Goal: Use online tool/utility: Utilize a website feature to perform a specific function

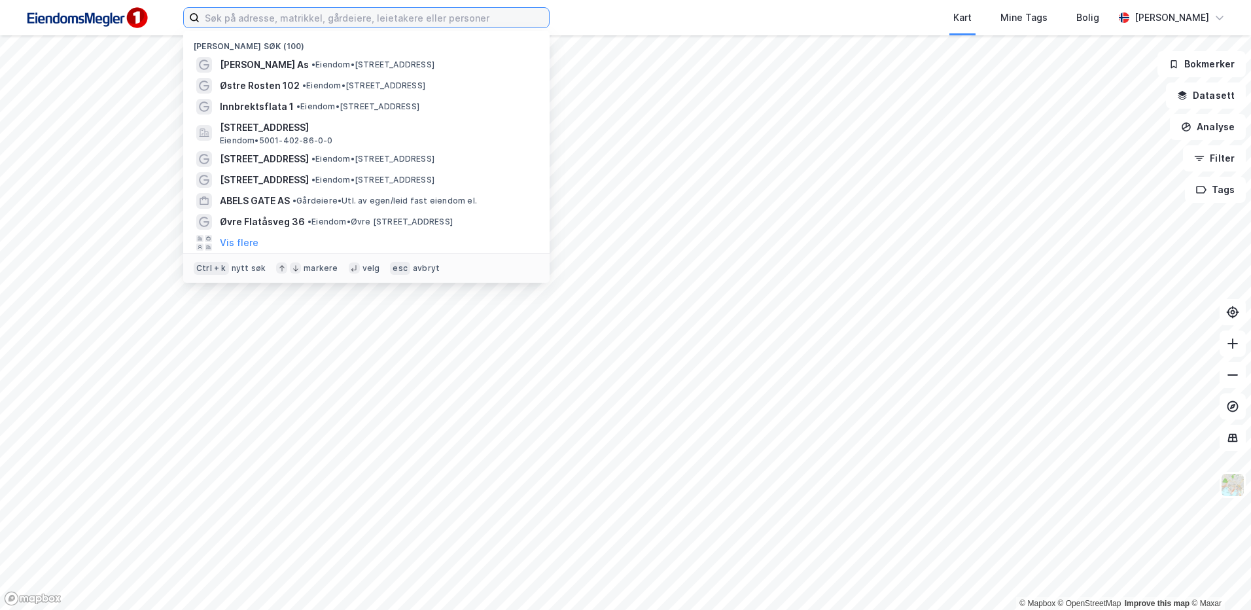
click at [317, 26] on input at bounding box center [375, 18] width 350 height 20
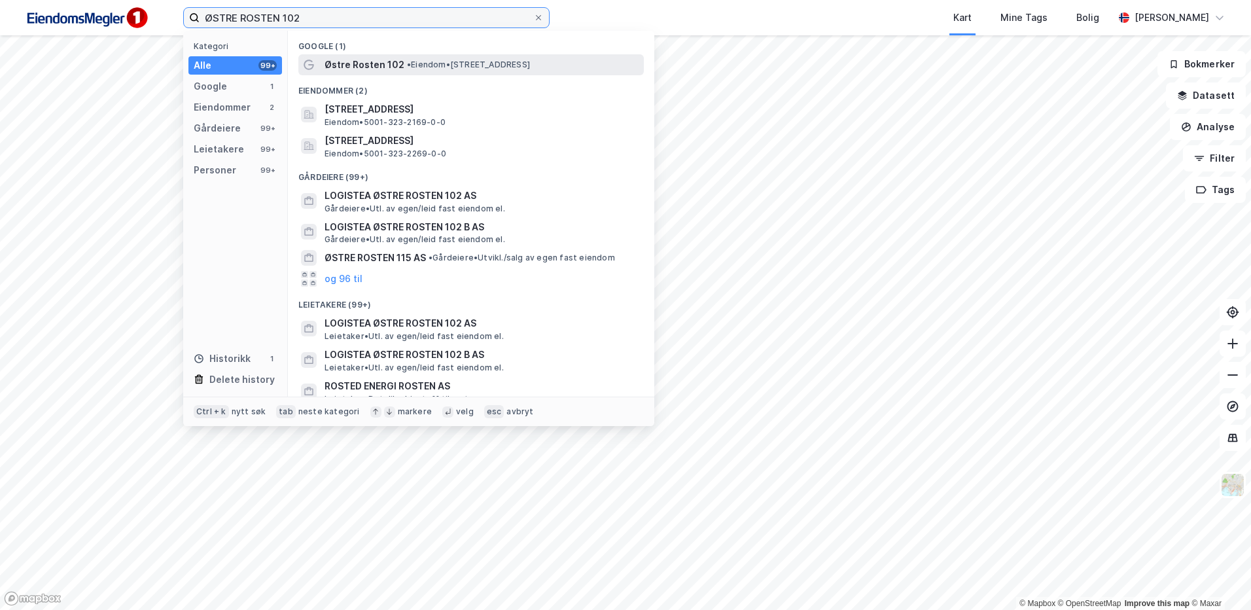
type input "ØSTRE ROSTEN 102"
click at [369, 59] on span "Østre Rosten 102" at bounding box center [365, 65] width 80 height 16
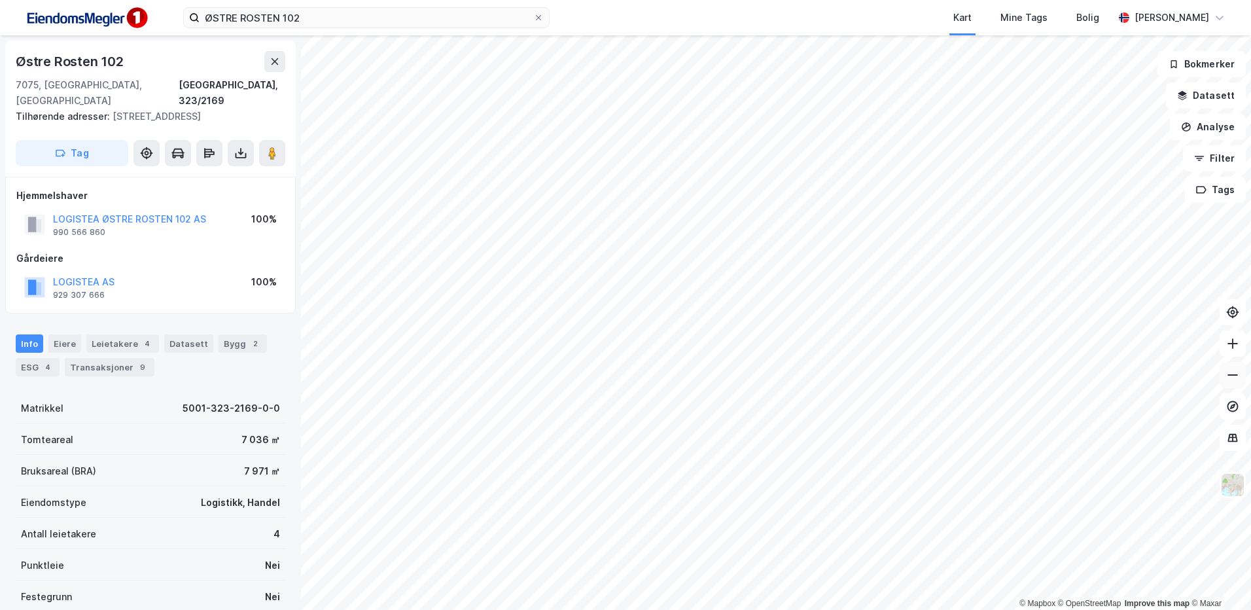
click at [1236, 372] on icon at bounding box center [1233, 375] width 13 height 13
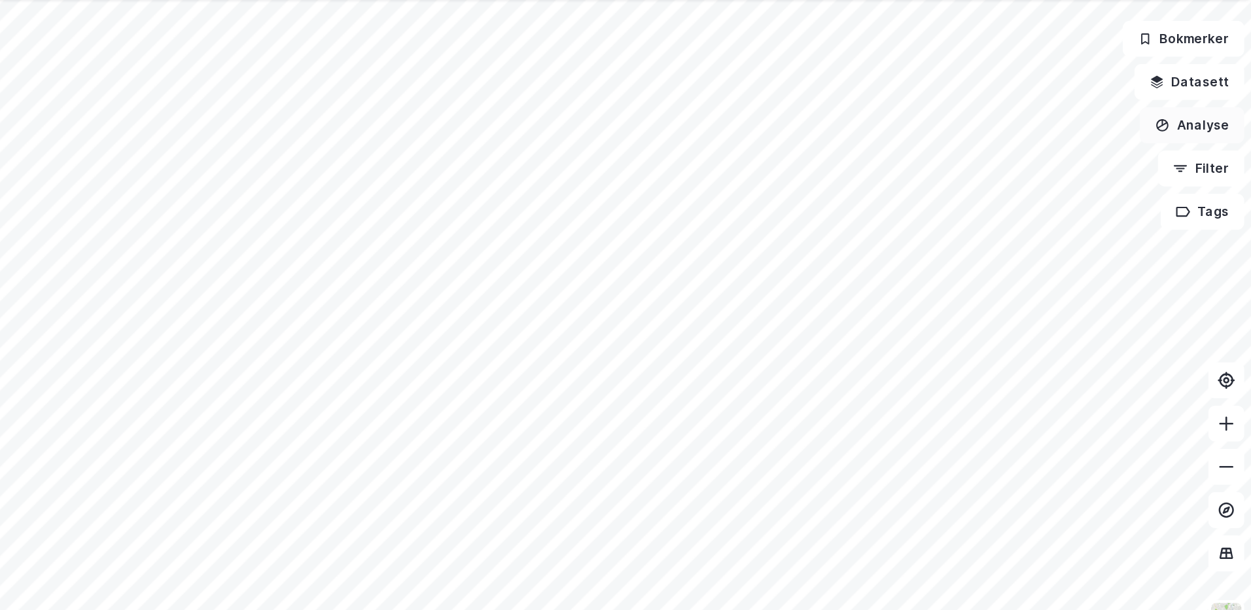
click at [1206, 124] on button "Analyse" at bounding box center [1208, 127] width 76 height 26
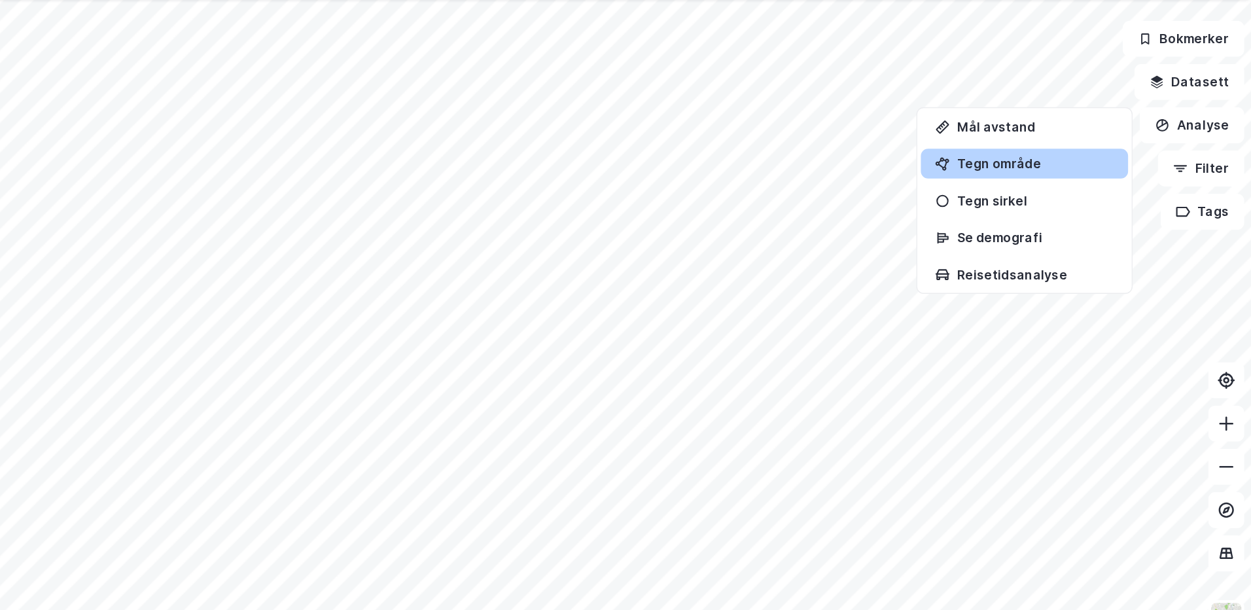
click at [1064, 160] on div "Tegn område" at bounding box center [1094, 154] width 114 height 11
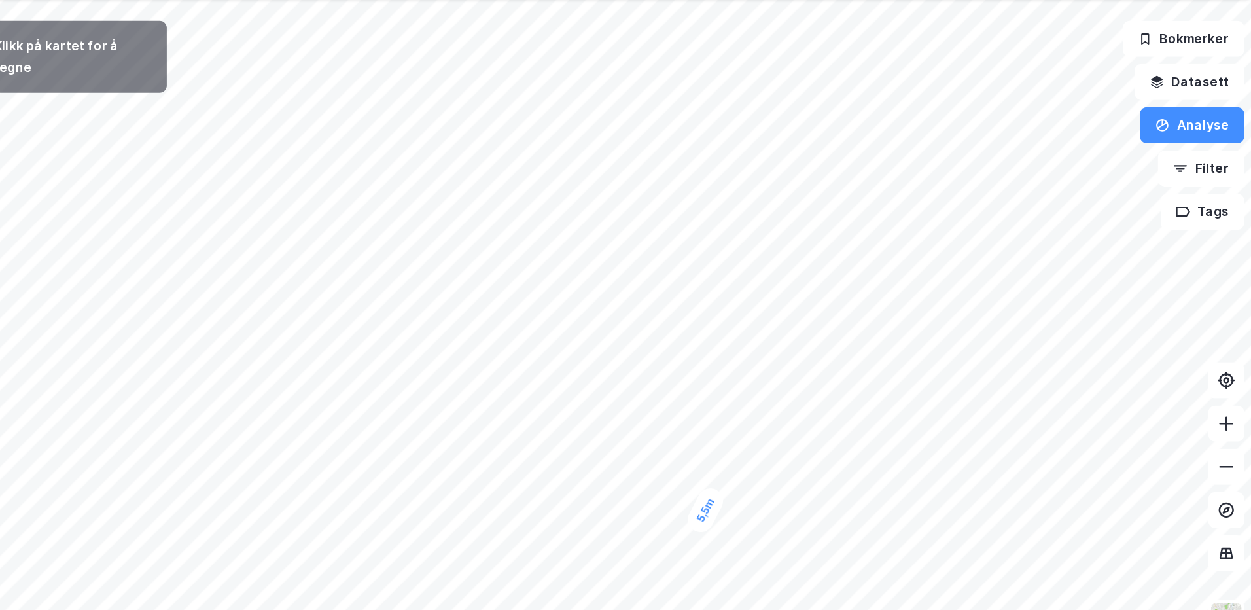
click at [851, 413] on div "5,5m" at bounding box center [855, 406] width 32 height 38
click at [713, 323] on div "5,1m" at bounding box center [710, 329] width 31 height 38
click at [713, 35] on div "310,44㎡ 1 5,6m 57,8m 5,1m 58,3m" at bounding box center [625, 35] width 1251 height 0
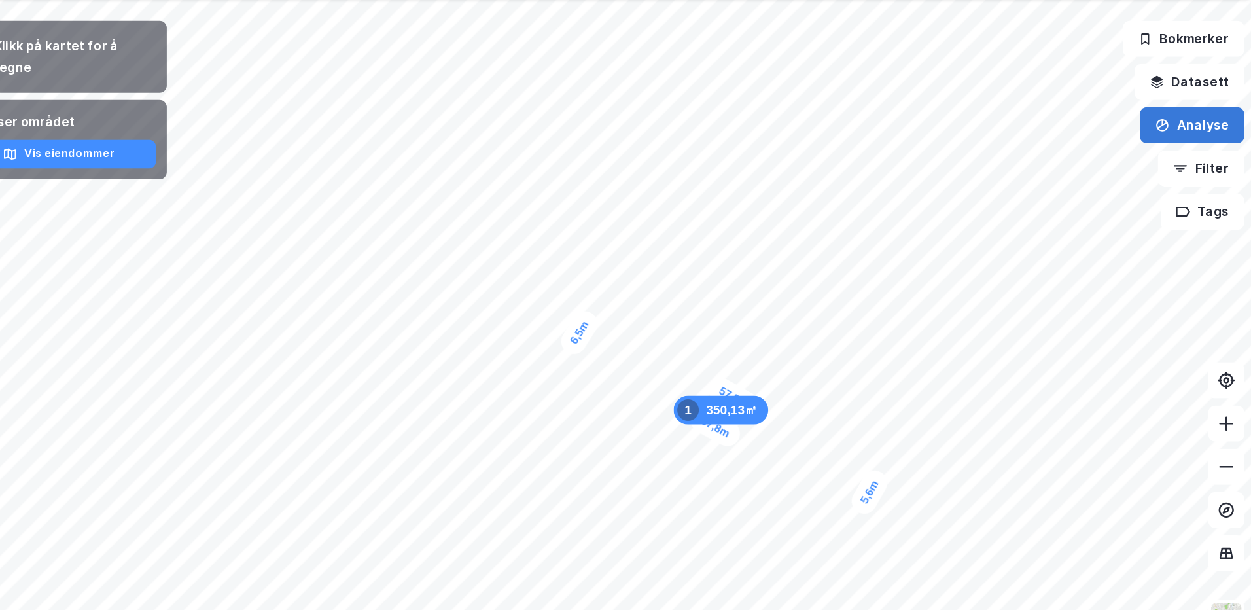
click at [1194, 131] on button "Analyse" at bounding box center [1208, 127] width 76 height 26
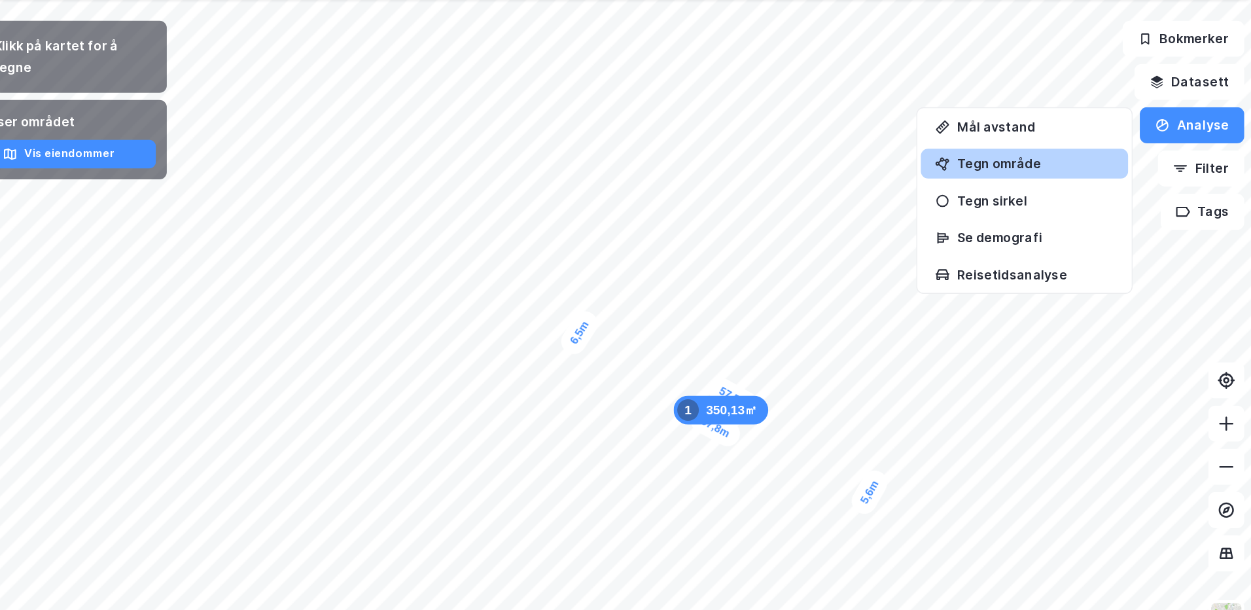
click at [1075, 152] on div "Tegn område" at bounding box center [1094, 154] width 114 height 11
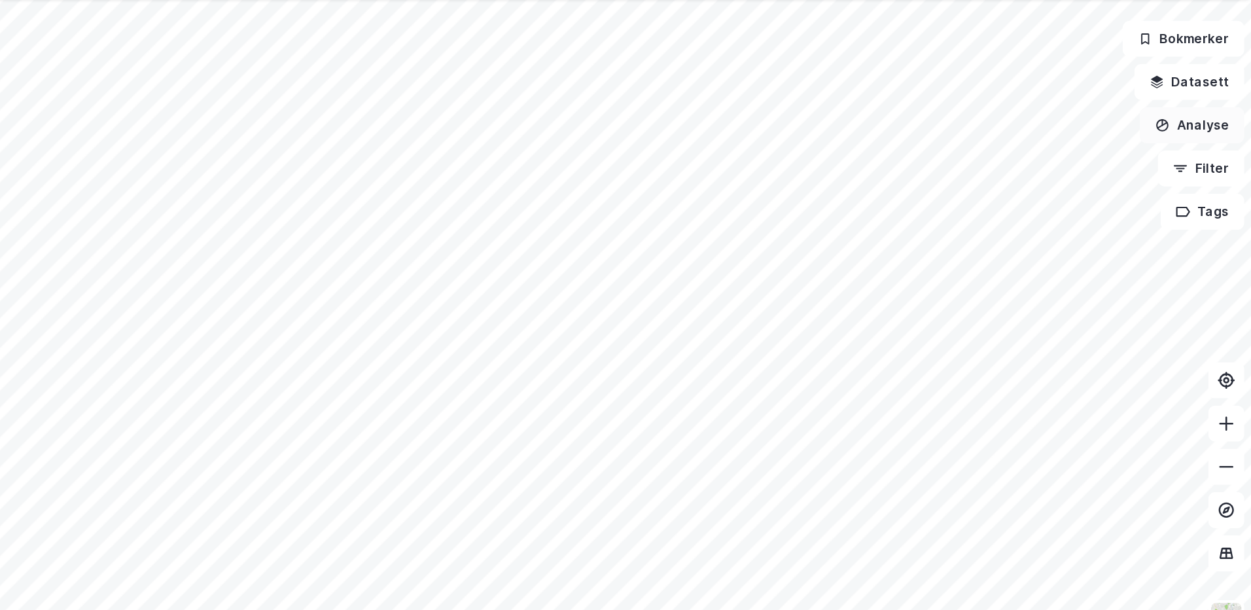
click at [1217, 120] on button "Analyse" at bounding box center [1208, 127] width 76 height 26
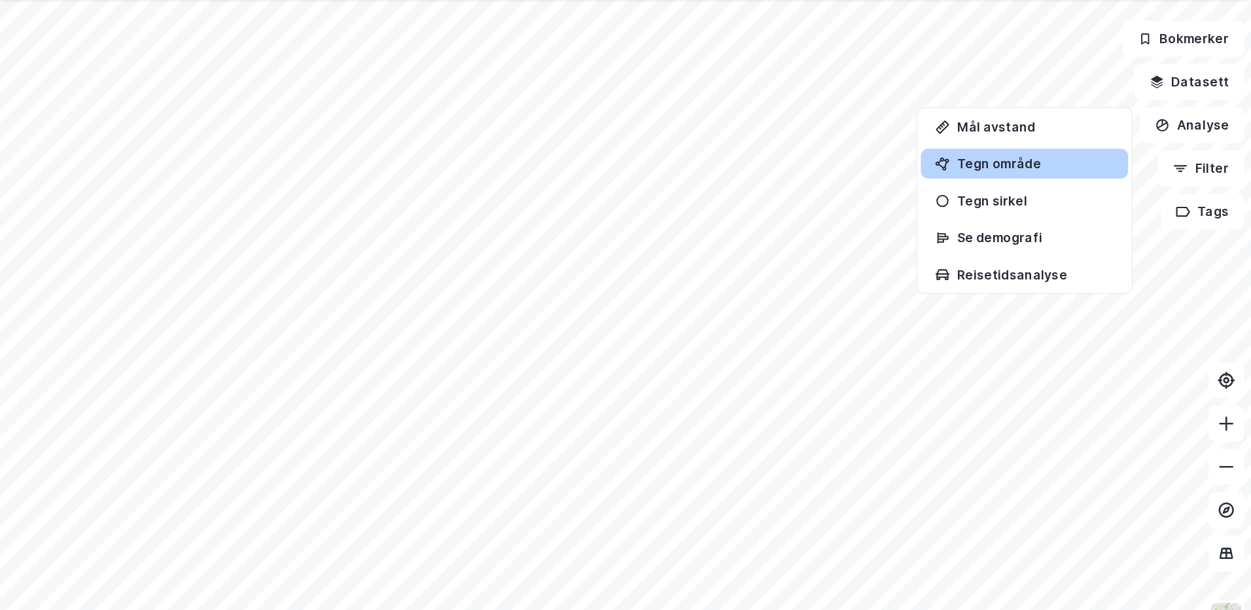
click at [1056, 162] on div "Tegn område" at bounding box center [1086, 155] width 151 height 22
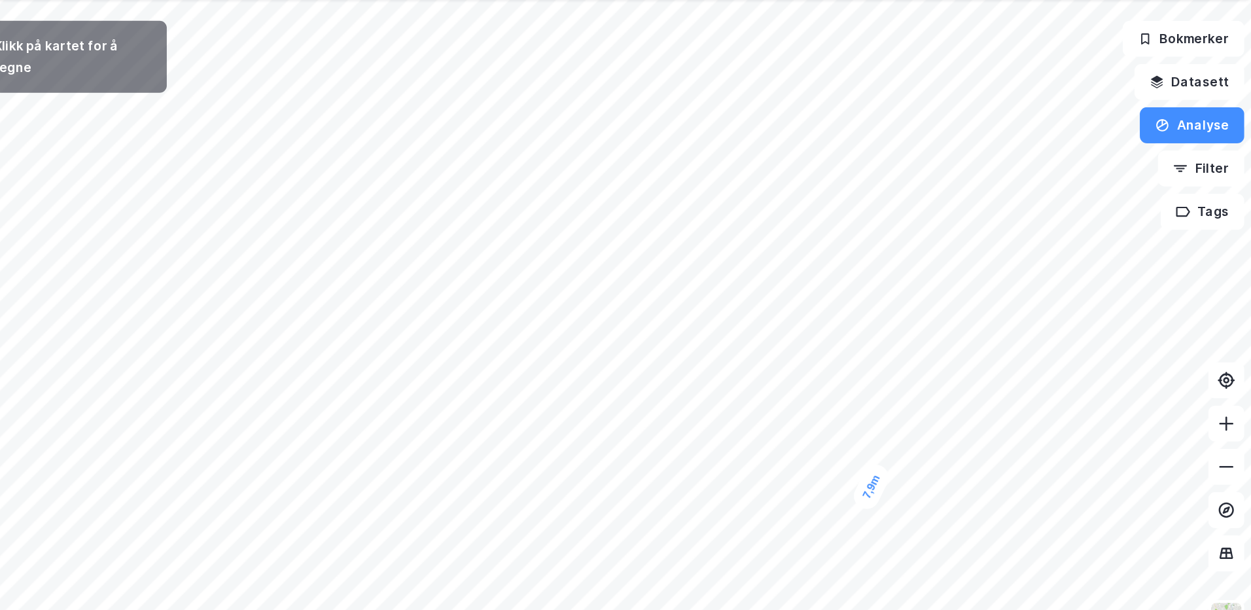
click at [968, 404] on div "7,9m" at bounding box center [975, 389] width 31 height 38
click at [770, 270] on div "5m" at bounding box center [765, 280] width 28 height 32
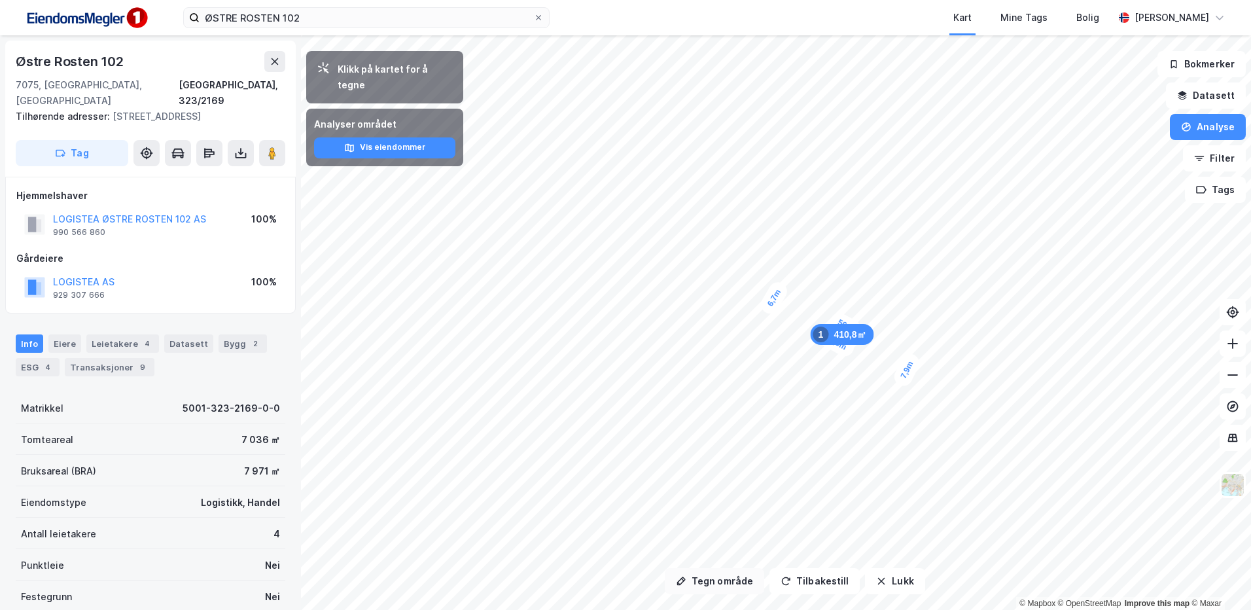
click at [719, 581] on button "Tegn område" at bounding box center [714, 581] width 99 height 26
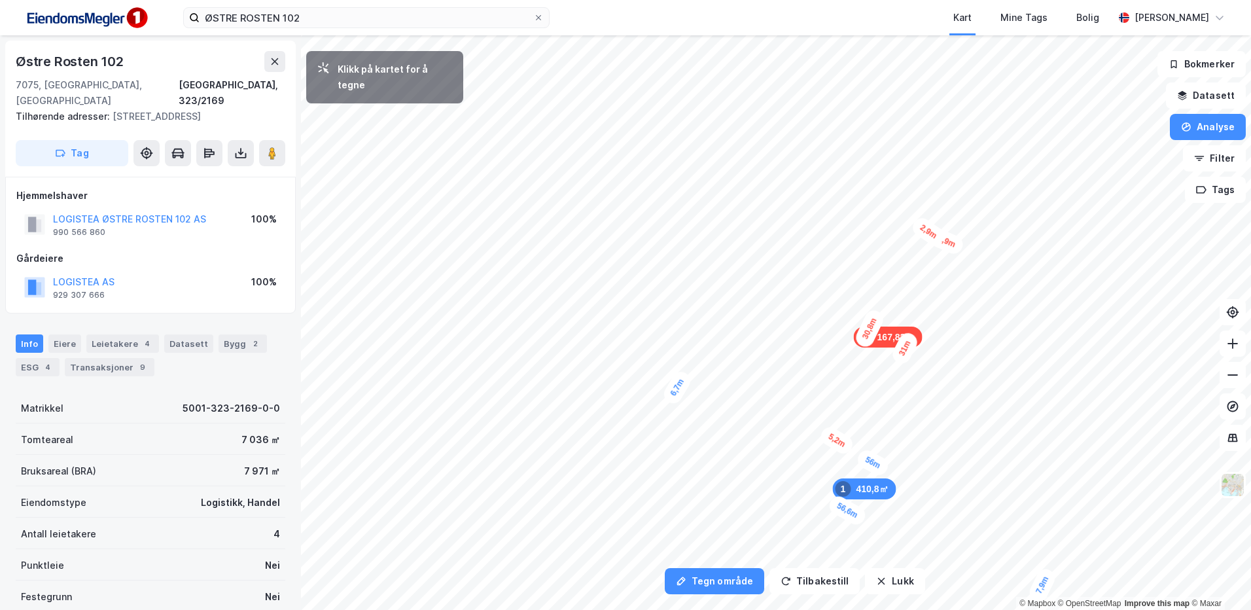
click at [938, 238] on div "2,9m" at bounding box center [929, 232] width 38 height 34
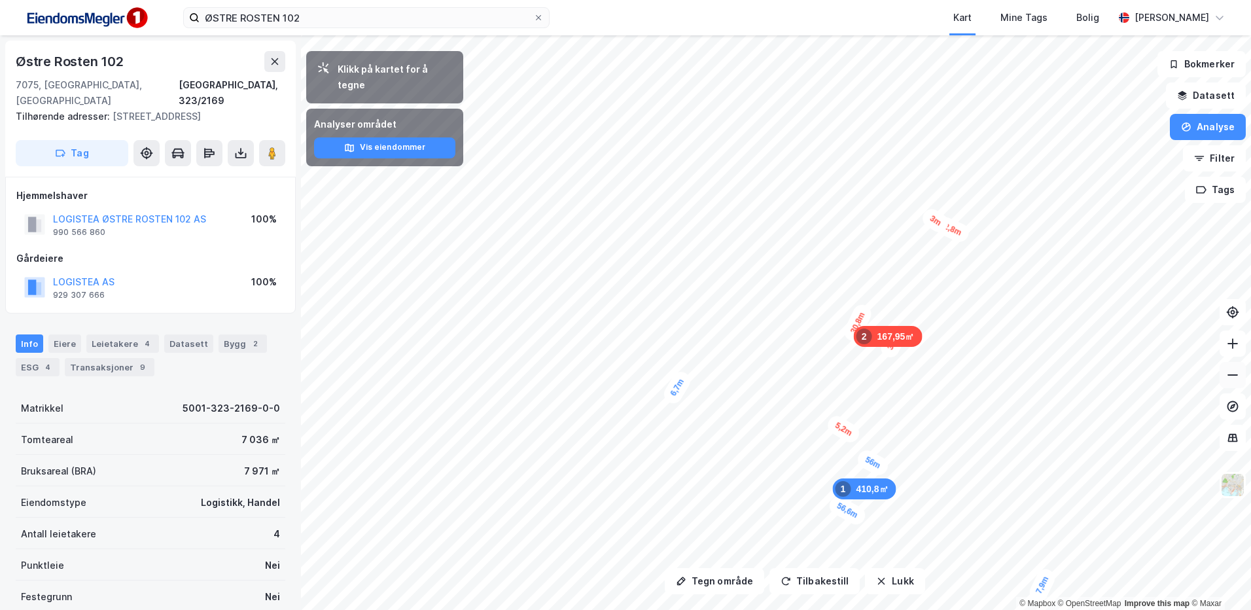
click at [1232, 377] on icon at bounding box center [1233, 375] width 13 height 13
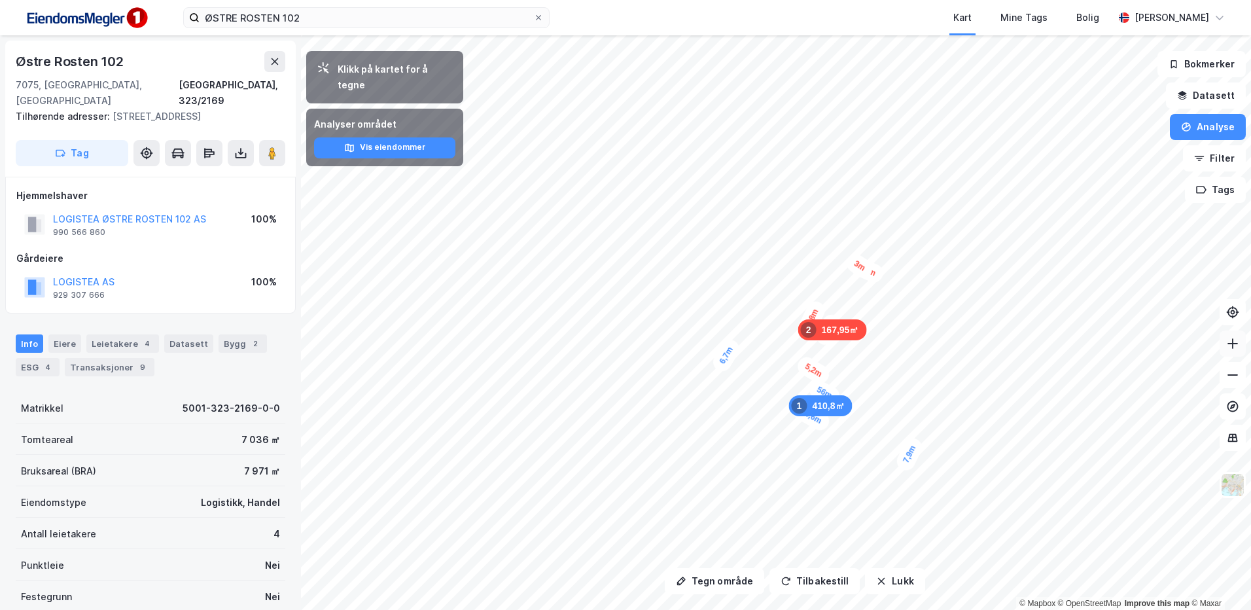
click at [1224, 351] on button at bounding box center [1233, 344] width 26 height 26
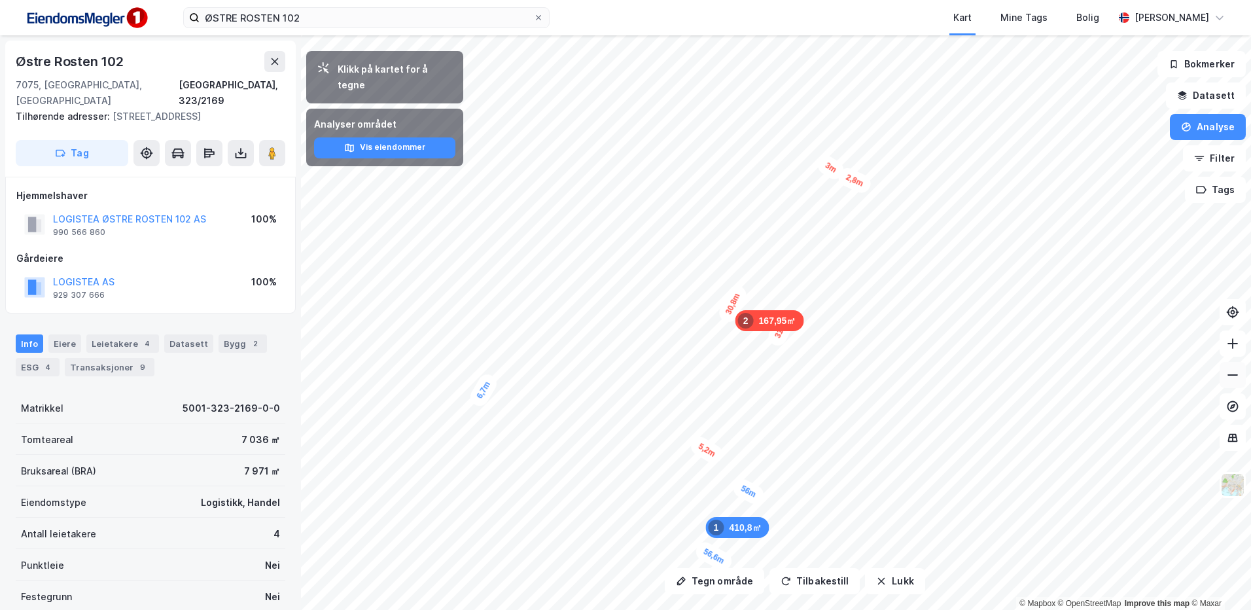
click at [1234, 372] on icon at bounding box center [1233, 375] width 13 height 13
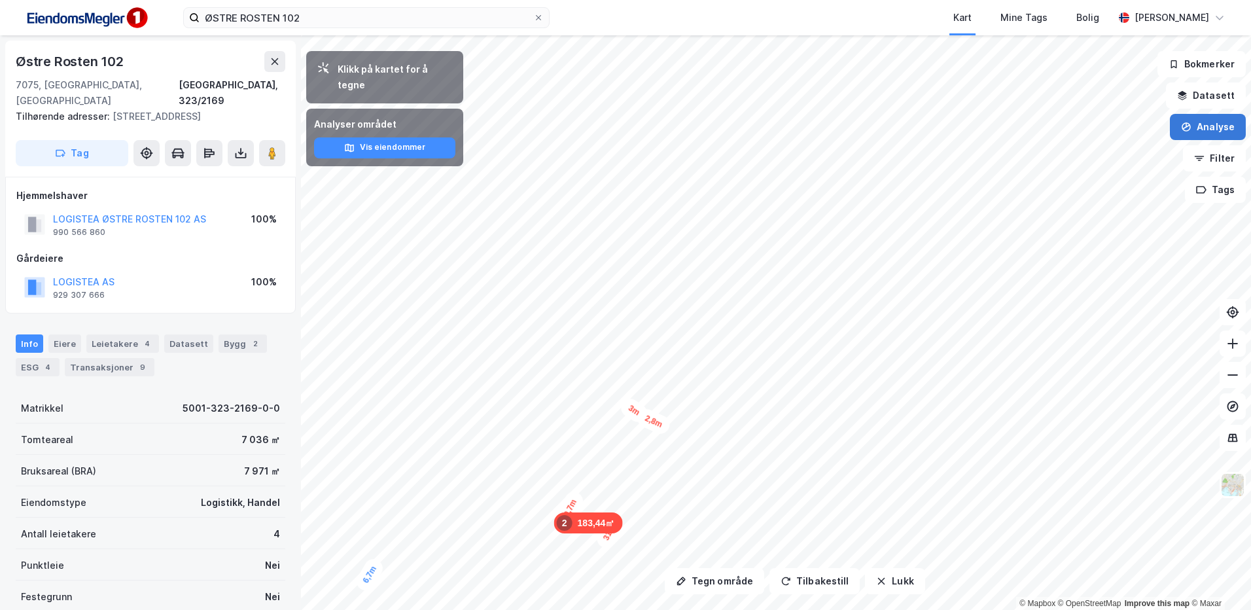
click at [1210, 122] on button "Analyse" at bounding box center [1208, 127] width 76 height 26
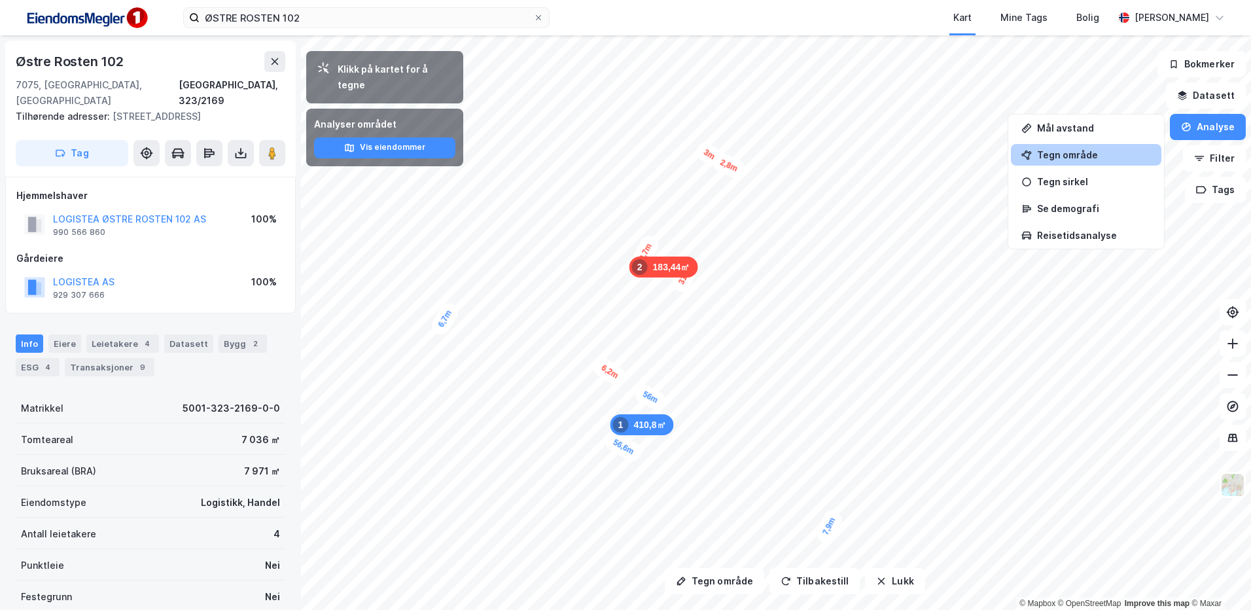
click at [1073, 156] on div "Tegn område" at bounding box center [1094, 154] width 114 height 11
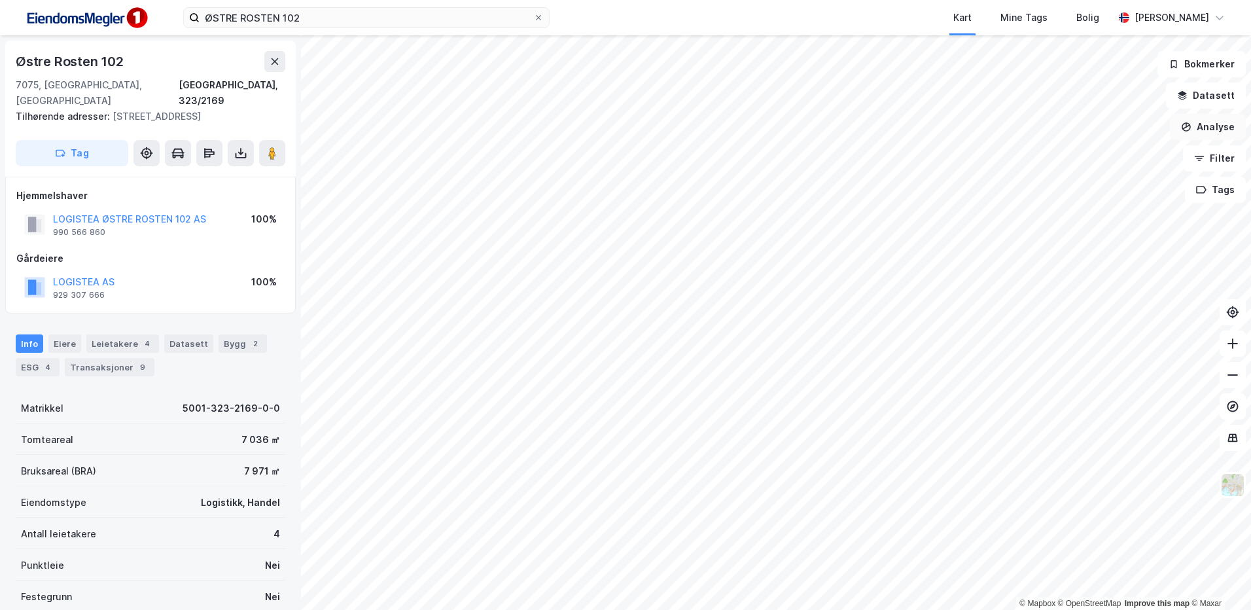
click at [1199, 132] on button "Analyse" at bounding box center [1208, 127] width 76 height 26
click at [1039, 161] on div "Tegn område" at bounding box center [1086, 155] width 151 height 22
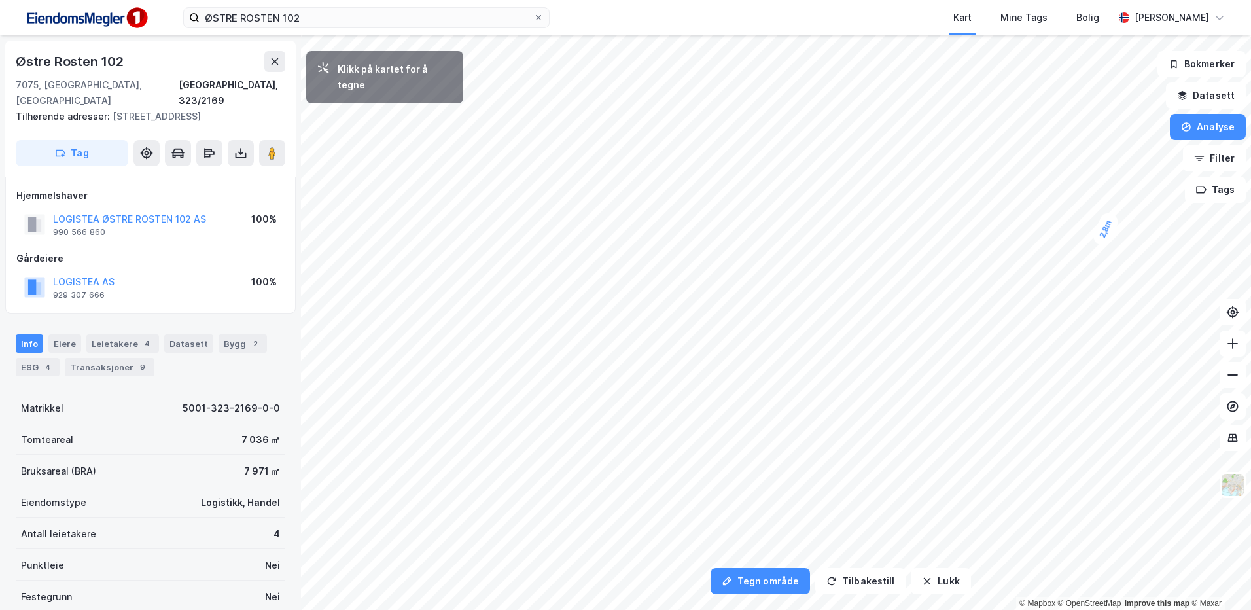
click at [1111, 219] on div "2,8m" at bounding box center [1106, 229] width 30 height 38
click at [771, 67] on div "3,5m" at bounding box center [777, 56] width 33 height 38
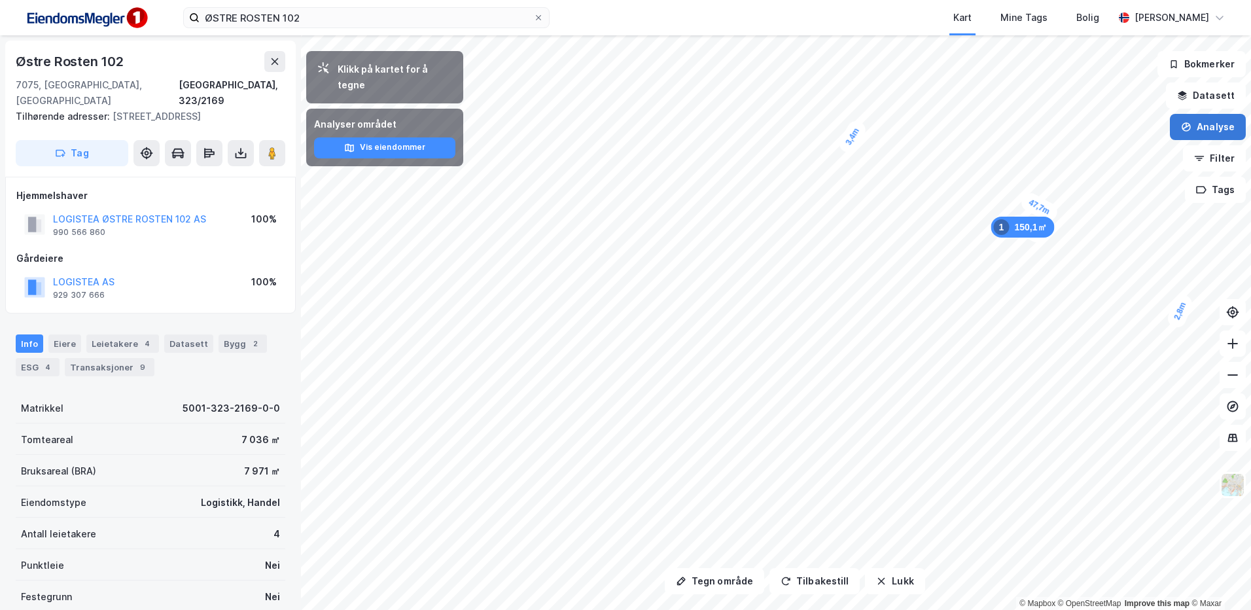
click at [1215, 127] on button "Analyse" at bounding box center [1208, 127] width 76 height 26
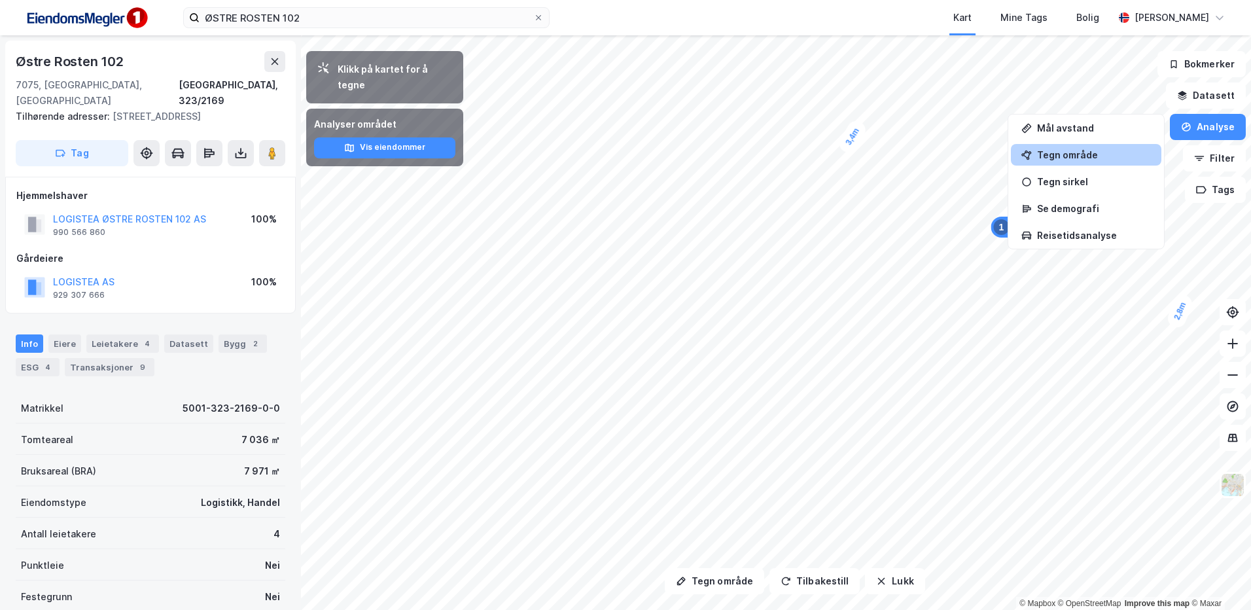
click at [1051, 154] on div "Tegn område" at bounding box center [1094, 154] width 114 height 11
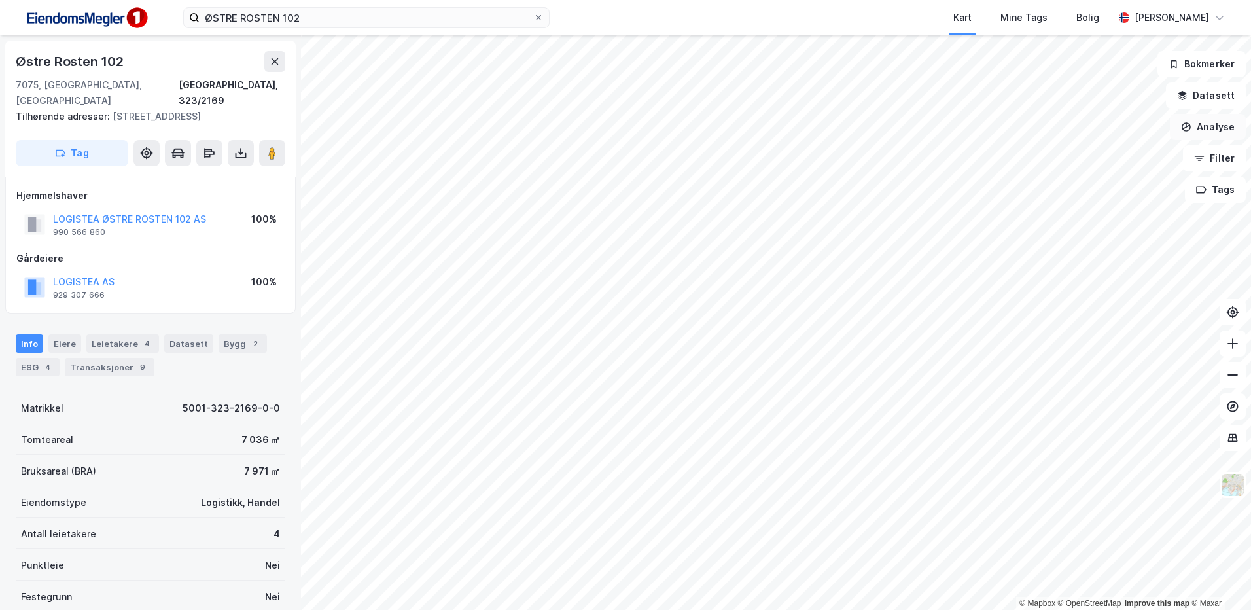
click at [1197, 138] on button "Analyse" at bounding box center [1208, 127] width 76 height 26
click at [1071, 159] on div "Tegn område" at bounding box center [1094, 154] width 114 height 11
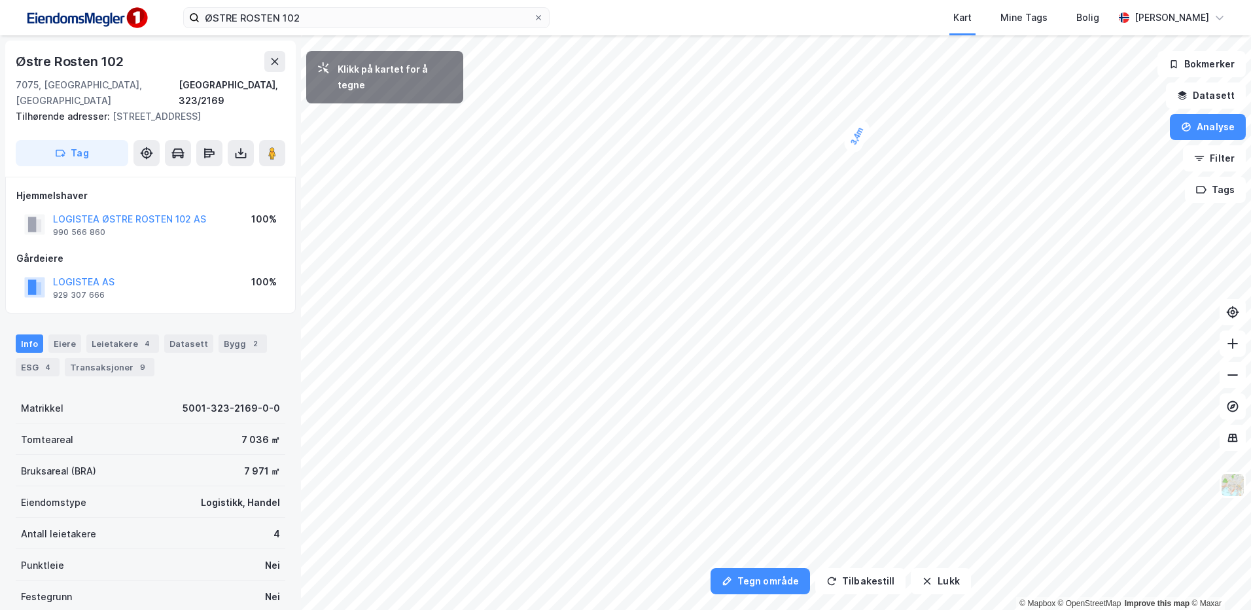
click at [852, 148] on div "3,4m" at bounding box center [857, 136] width 31 height 38
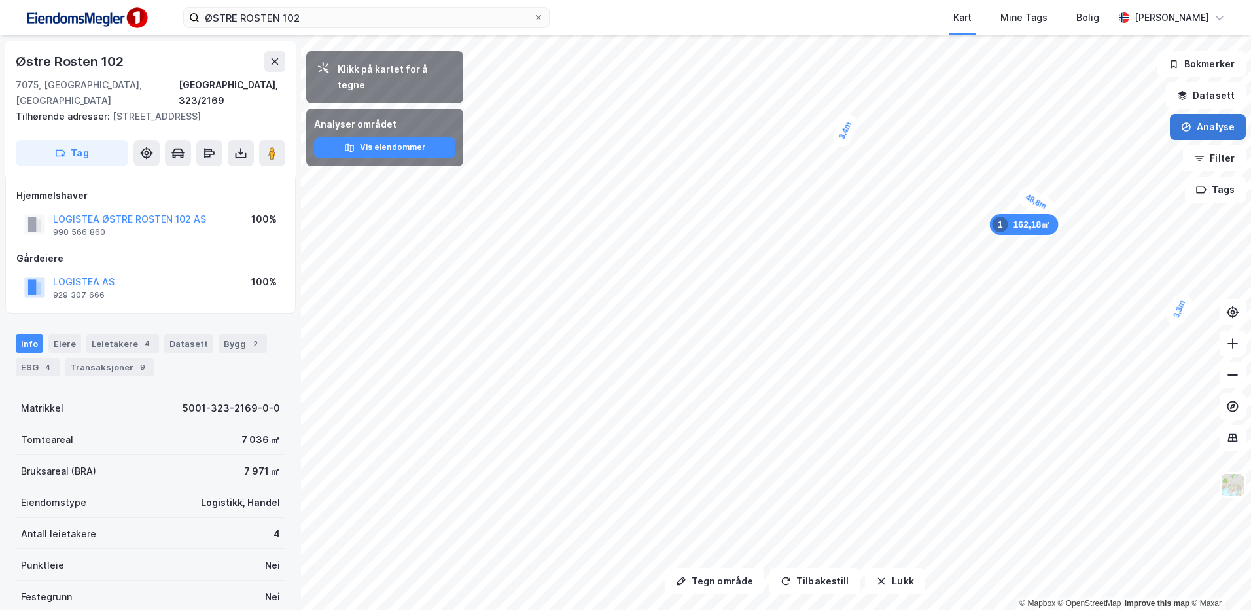
click at [1203, 122] on button "Analyse" at bounding box center [1208, 127] width 76 height 26
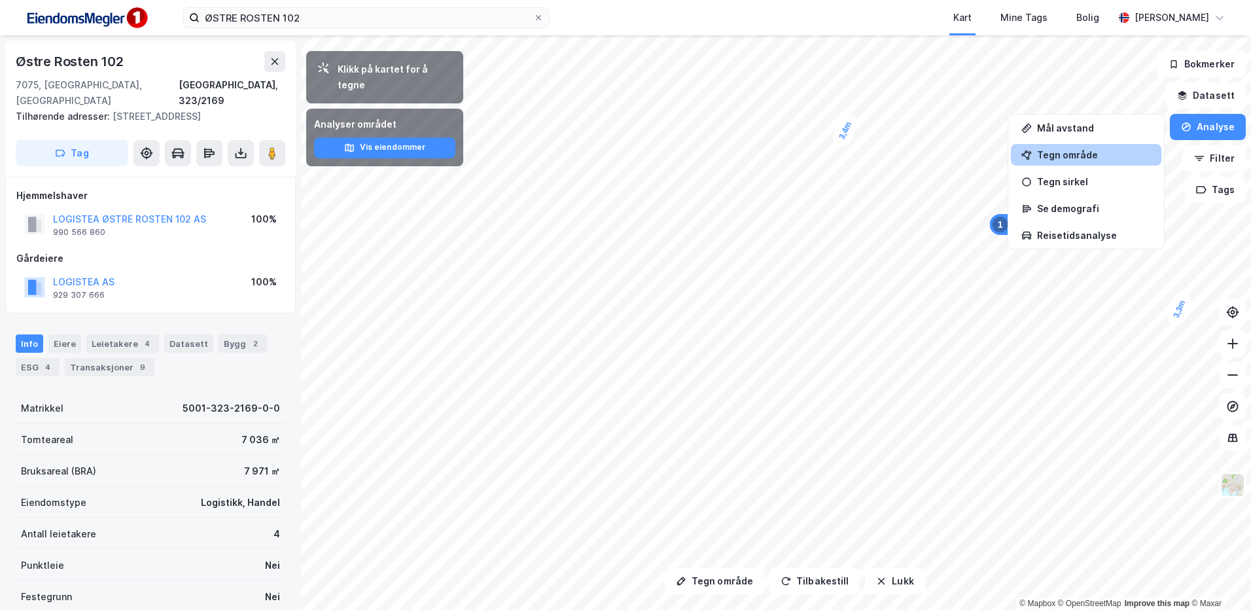
click at [1056, 162] on div "Tegn område" at bounding box center [1086, 155] width 151 height 22
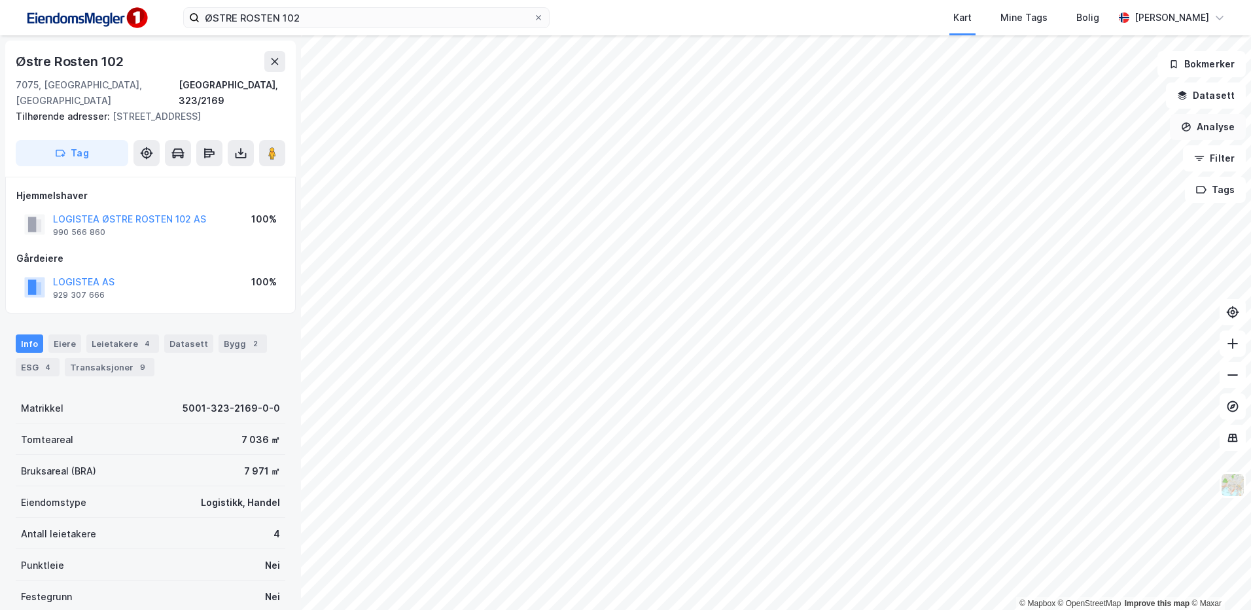
click at [1214, 122] on button "Analyse" at bounding box center [1208, 127] width 76 height 26
click at [1062, 160] on div "Tegn område" at bounding box center [1086, 155] width 151 height 22
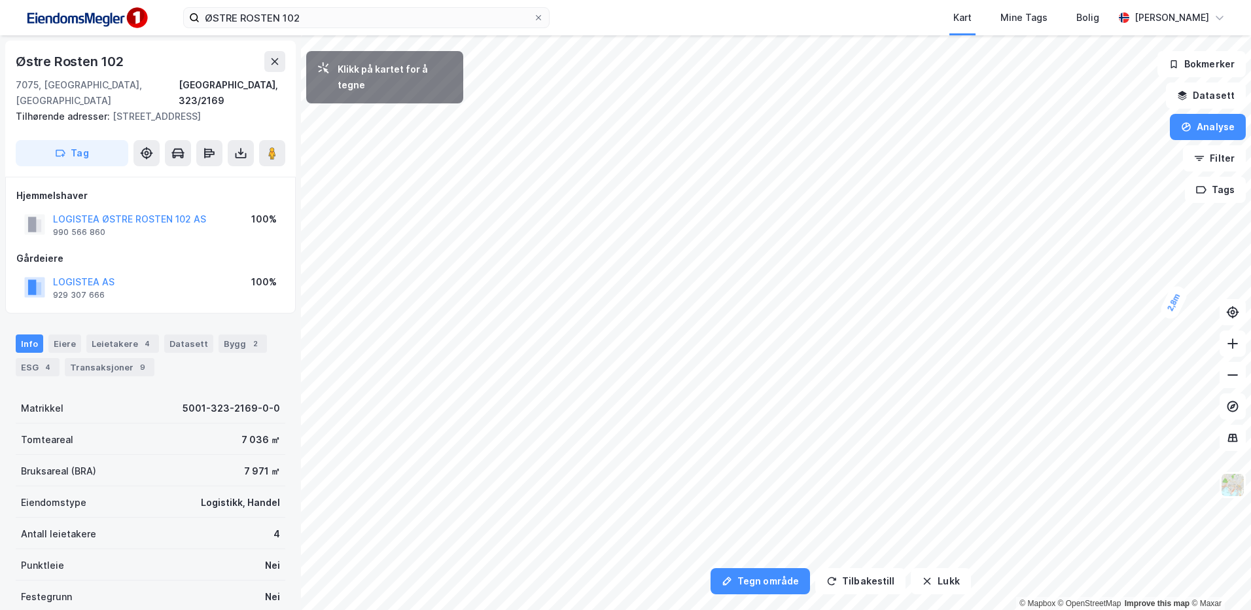
click at [1169, 312] on div "2,8m" at bounding box center [1174, 302] width 31 height 38
click at [729, 318] on div "3,9m" at bounding box center [742, 326] width 38 height 33
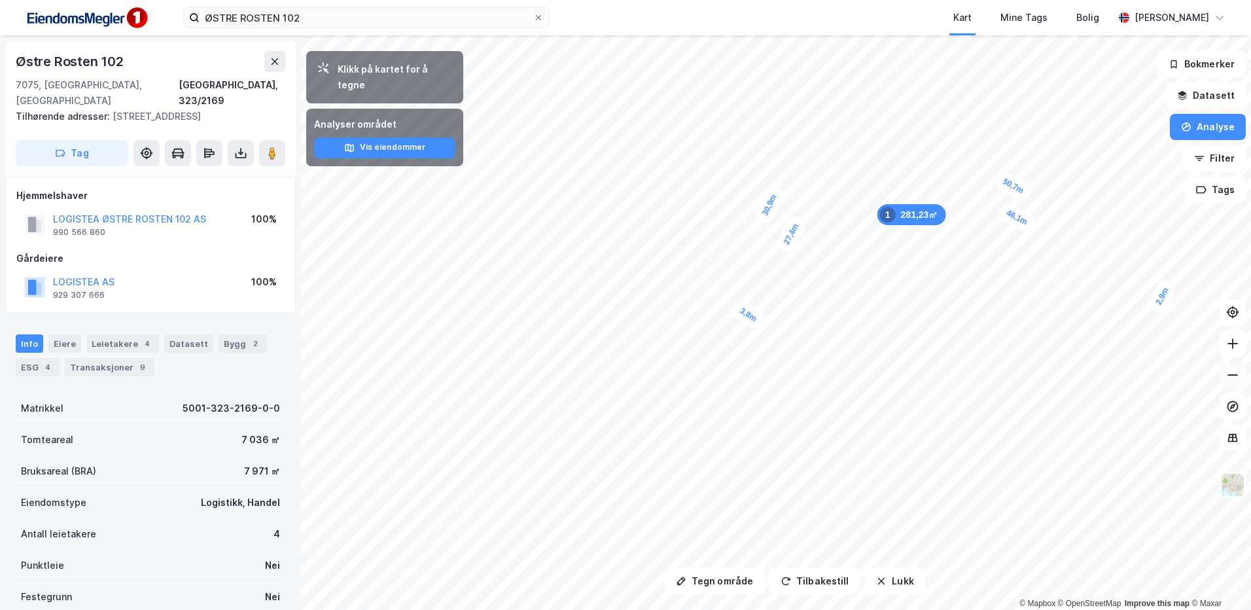
click at [1232, 380] on icon at bounding box center [1233, 375] width 13 height 13
click at [705, 8] on div "ØSTRE ROSTEN 102 Kart Mine Tags Bolig Fredrik Riseth Tegn område Tilbakestill L…" at bounding box center [625, 305] width 1251 height 610
click at [1238, 380] on icon at bounding box center [1233, 375] width 13 height 13
click at [592, 10] on div "ØSTRE ROSTEN 102 Kart Mine Tags Bolig Fredrik Riseth Tegn område Tilbakestill L…" at bounding box center [625, 305] width 1251 height 610
click at [831, 609] on html "ØSTRE ROSTEN 102 Kart Mine Tags Bolig Fredrik Riseth Tegn område Tilbakestill L…" at bounding box center [625, 305] width 1251 height 610
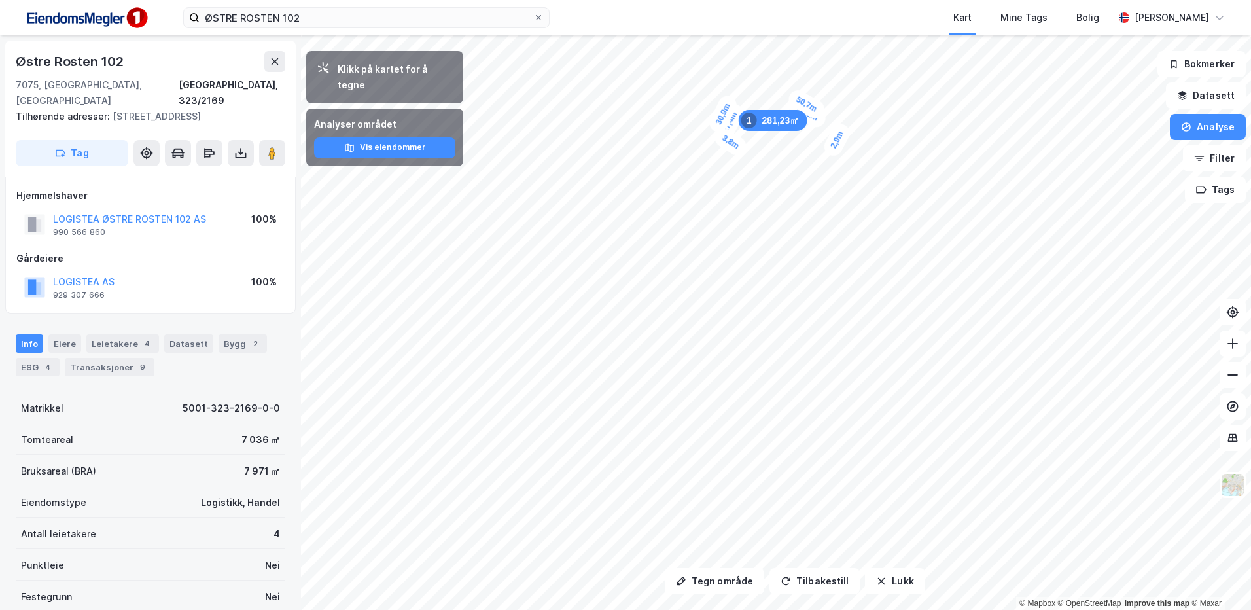
click at [867, 609] on html "ØSTRE ROSTEN 102 Kart Mine Tags Bolig Fredrik Riseth Tegn område Tilbakestill L…" at bounding box center [625, 305] width 1251 height 610
click at [732, 0] on html "ØSTRE ROSTEN 102 Kart Mine Tags Bolig Fredrik Riseth Tegn område Tilbakestill L…" at bounding box center [625, 305] width 1251 height 610
click at [1054, 609] on html "ØSTRE ROSTEN 102 Kart Mine Tags Bolig Fredrik Riseth Tegn område Tilbakestill L…" at bounding box center [625, 305] width 1251 height 610
click at [936, 361] on div "2,9m" at bounding box center [933, 354] width 32 height 38
